Goal: Task Accomplishment & Management: Complete application form

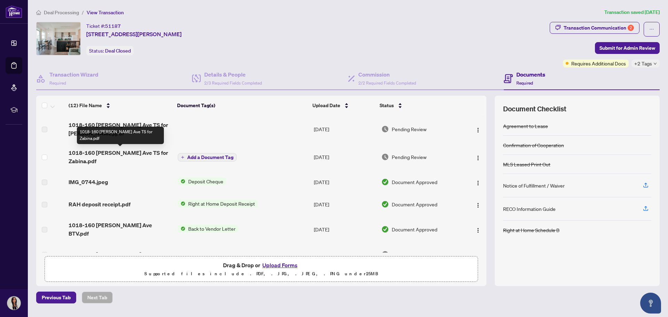
click at [126, 150] on span "1018-160 [PERSON_NAME] Ave TS for Zabina.pdf" at bounding box center [120, 156] width 103 height 17
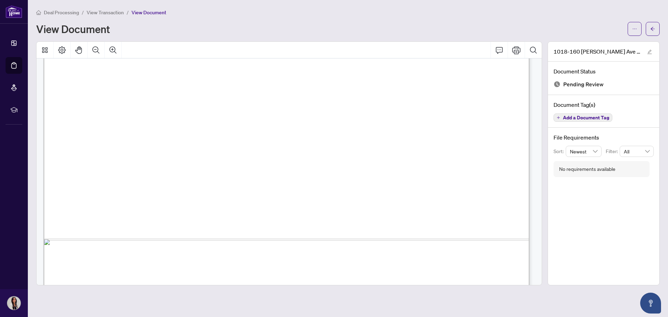
scroll to position [416, 0]
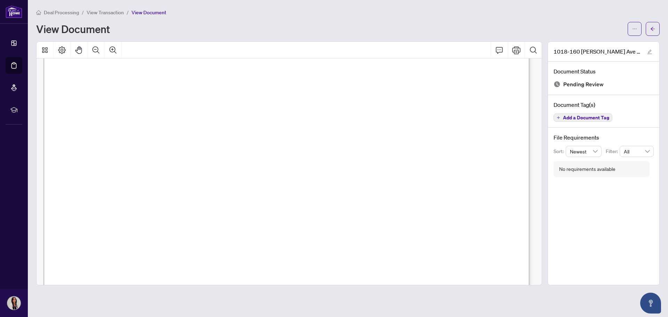
scroll to position [0, 0]
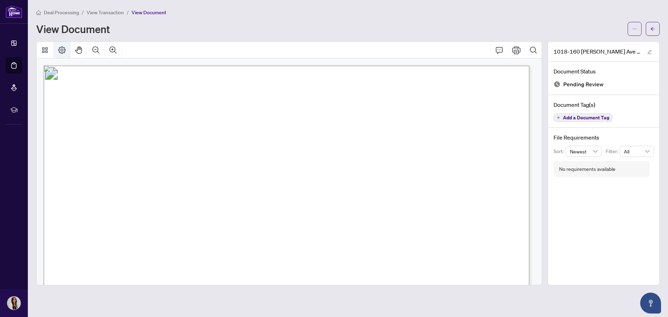
click at [58, 48] on icon "Page Layout" at bounding box center [62, 50] width 8 height 8
click at [105, 12] on span "View Transaction" at bounding box center [105, 12] width 37 height 6
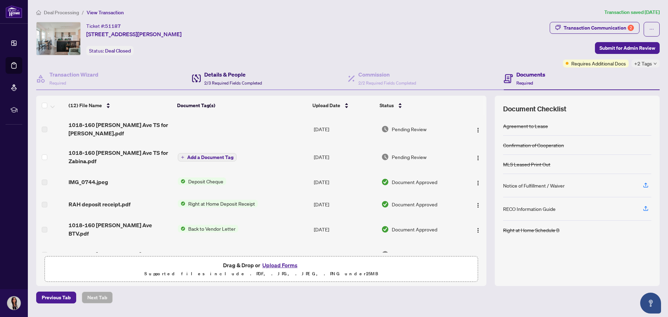
click at [231, 82] on span "2/3 Required Fields Completed" at bounding box center [233, 82] width 58 height 5
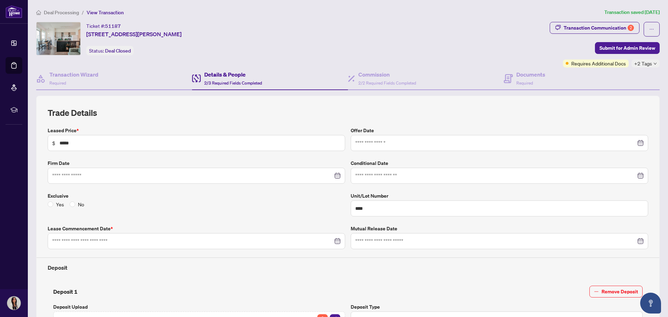
type input "**********"
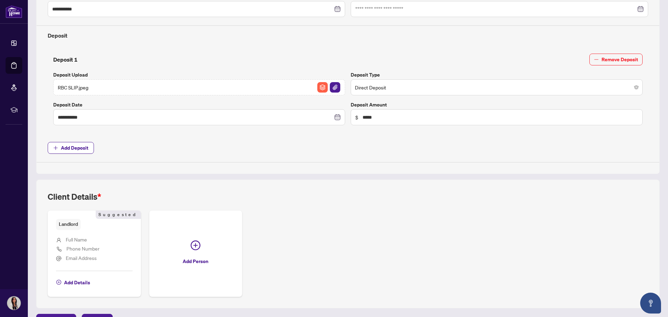
scroll to position [249, 0]
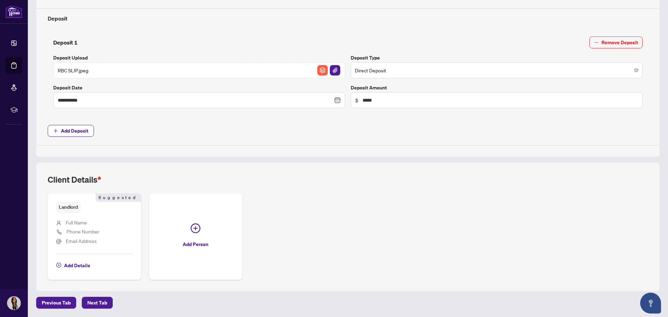
click at [74, 224] on span "Full Name" at bounding box center [76, 222] width 21 height 6
click at [78, 265] on span "Add Details" at bounding box center [77, 265] width 26 height 11
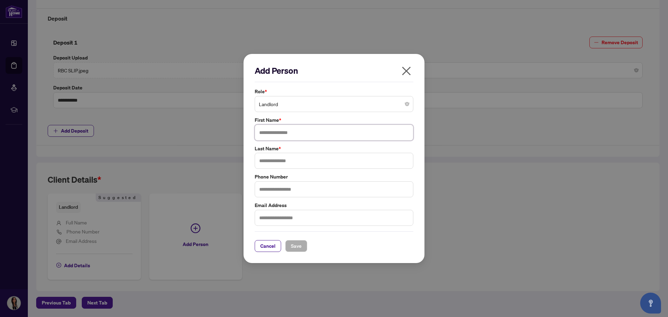
click at [273, 130] on input "text" at bounding box center [334, 132] width 159 height 16
type input "****"
type input "******"
click at [295, 250] on span "Save" at bounding box center [296, 245] width 11 height 11
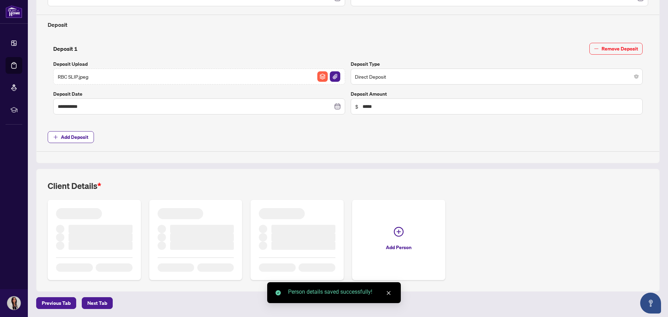
scroll to position [239, 0]
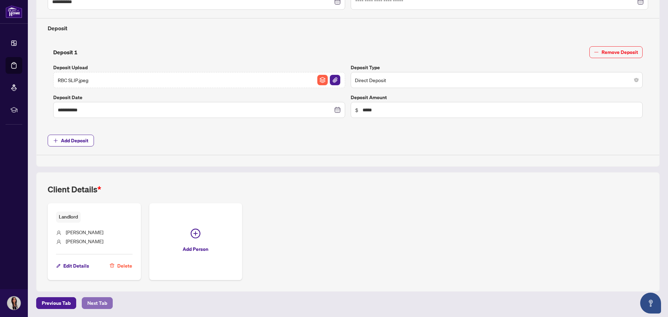
click at [98, 300] on span "Next Tab" at bounding box center [97, 302] width 20 height 11
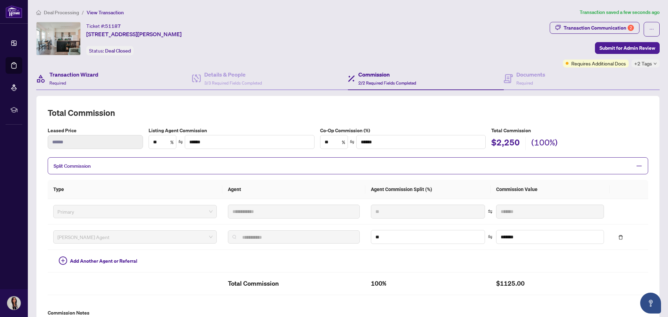
click at [108, 75] on div "Transaction Wizard Required" at bounding box center [114, 78] width 156 height 23
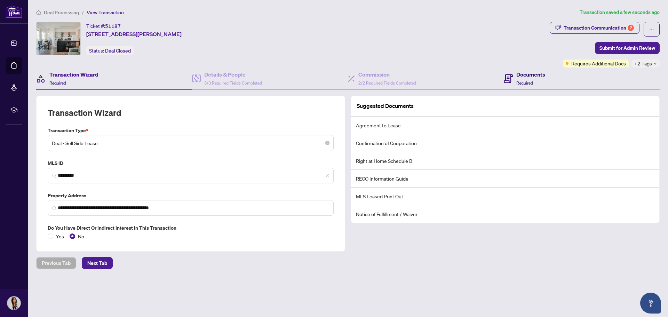
click at [530, 74] on h4 "Documents" at bounding box center [530, 74] width 29 height 8
